Goal: Transaction & Acquisition: Purchase product/service

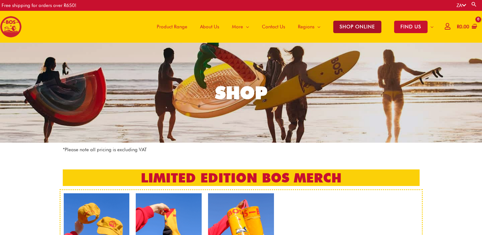
click at [356, 28] on span "SHOP ONLINE" at bounding box center [357, 27] width 48 height 12
click at [464, 5] on icon at bounding box center [464, 5] width 4 height 5
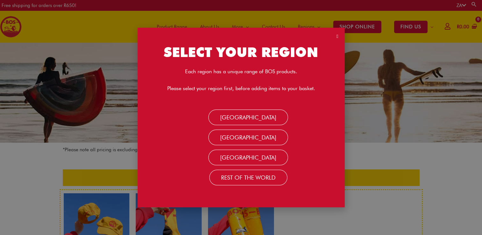
click at [336, 35] on icon "Close" at bounding box center [337, 36] width 2 height 5
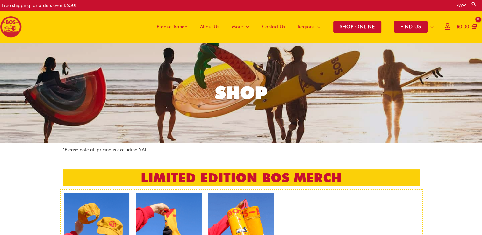
click at [182, 28] on span "Product Range" at bounding box center [172, 26] width 31 height 19
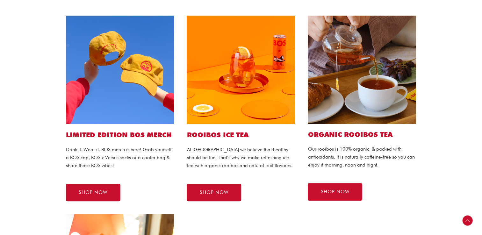
scroll to position [127, 0]
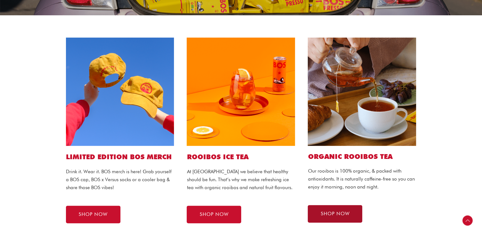
click at [339, 218] on link "SHOP NOW" at bounding box center [335, 214] width 54 height 18
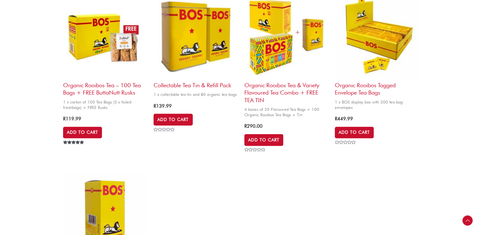
scroll to position [414, 0]
